Goal: Transaction & Acquisition: Download file/media

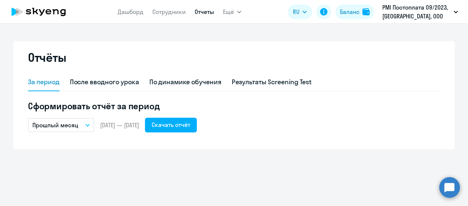
click at [91, 129] on button "Прошлый месяц" at bounding box center [61, 125] width 66 height 14
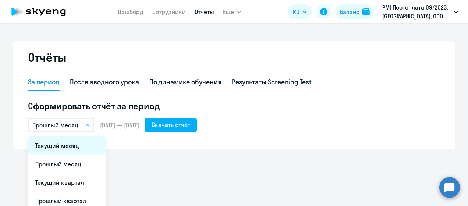
click at [83, 142] on li "Текущий месяц" at bounding box center [67, 145] width 78 height 18
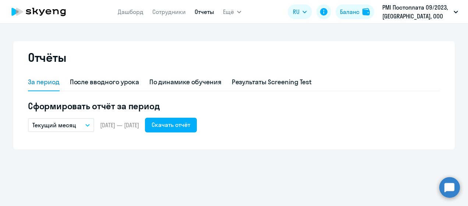
click at [89, 126] on icon "button" at bounding box center [87, 125] width 4 height 3
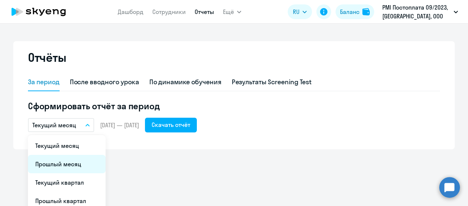
click at [75, 162] on li "Прошлый месяц" at bounding box center [67, 164] width 78 height 18
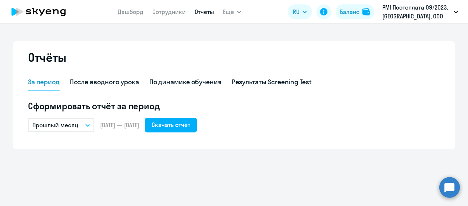
click at [90, 125] on button "Прошлый месяц" at bounding box center [61, 125] width 66 height 14
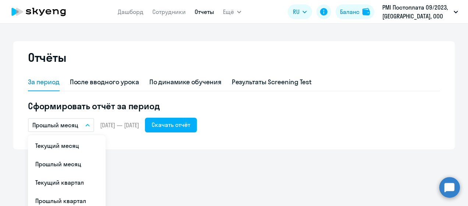
drag, startPoint x: 131, startPoint y: 152, endPoint x: 108, endPoint y: 136, distance: 27.4
click at [131, 152] on div "Отчёты За период После вводного урока По динамике обучения Результаты Screening…" at bounding box center [234, 115] width 468 height 182
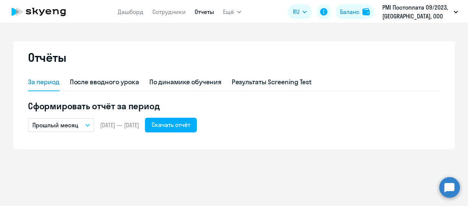
click at [89, 129] on button "Прошлый месяц" at bounding box center [61, 125] width 66 height 14
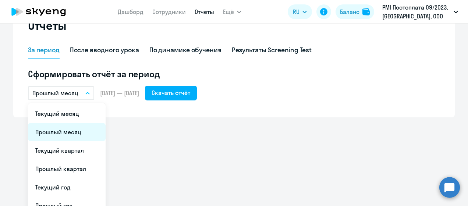
scroll to position [74, 0]
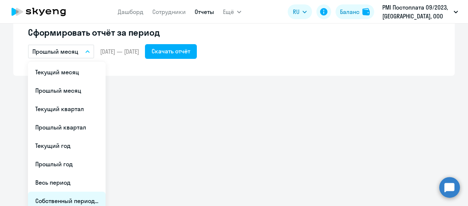
click at [74, 197] on li "Собственный период..." at bounding box center [67, 201] width 78 height 18
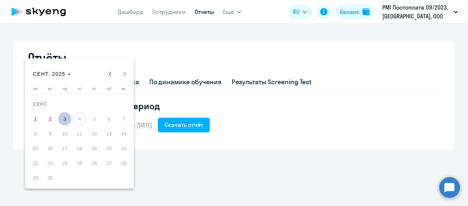
scroll to position [0, 0]
click at [110, 76] on span "Previous month" at bounding box center [110, 74] width 15 height 15
click at [51, 123] on span "1" at bounding box center [49, 118] width 13 height 13
click at [78, 175] on span "31" at bounding box center [79, 177] width 13 height 13
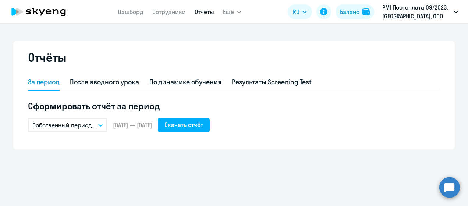
click at [169, 163] on div "Отчёты За период После вводного урока По динамике обучения Результаты Screening…" at bounding box center [234, 115] width 468 height 182
click at [188, 124] on div "Скачать отчёт" at bounding box center [183, 124] width 39 height 9
click at [191, 126] on div "Скачать отчёт" at bounding box center [183, 124] width 39 height 9
